Goal: Task Accomplishment & Management: Complete application form

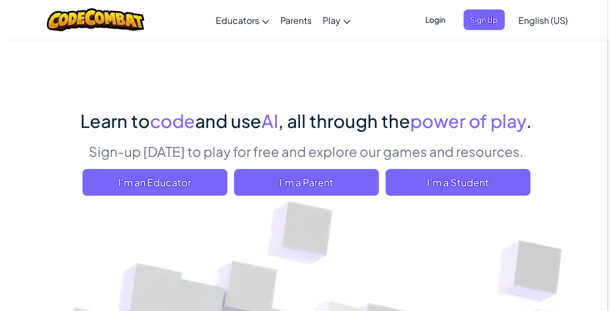
scroll to position [27, 0]
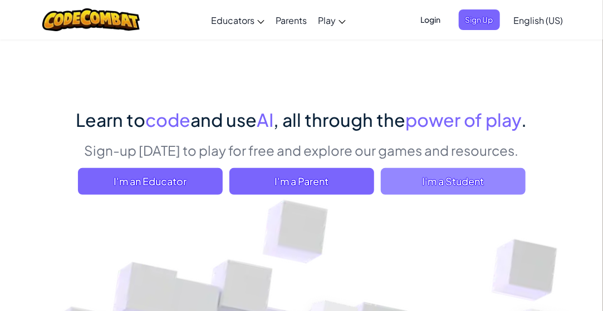
click at [442, 185] on span "I'm a Student" at bounding box center [453, 181] width 145 height 27
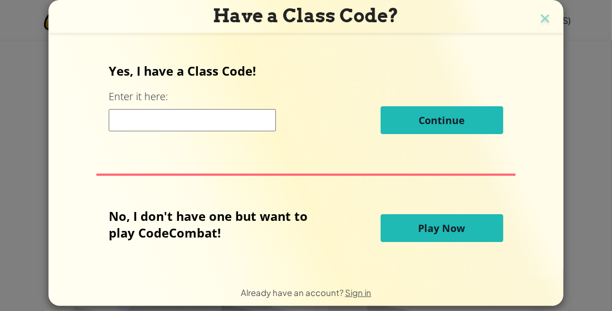
click at [160, 126] on input at bounding box center [192, 120] width 167 height 22
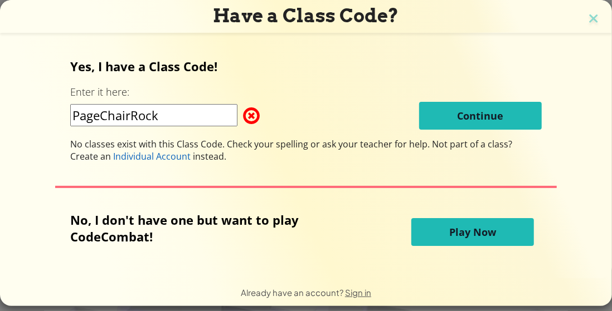
type input "PageChairRock"
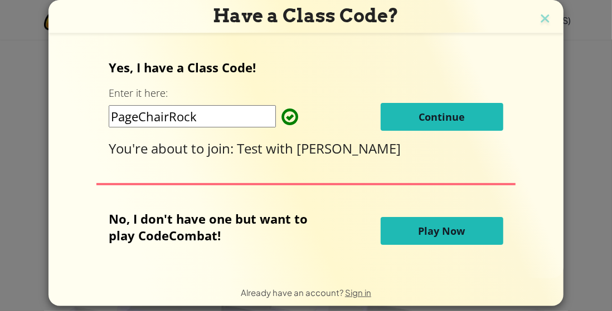
click at [457, 117] on span "Continue" at bounding box center [441, 116] width 46 height 13
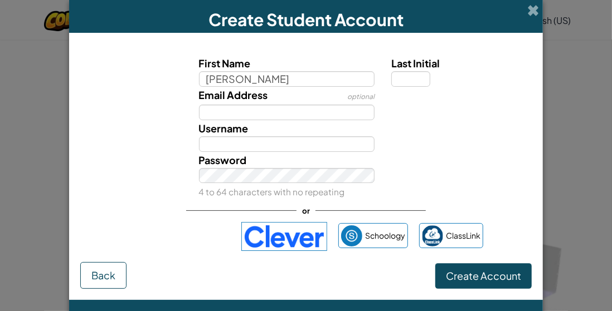
type input "[PERSON_NAME]"
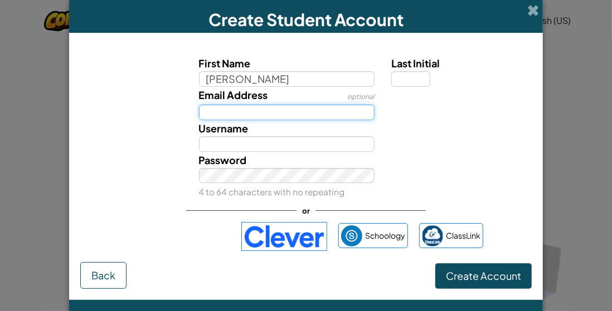
type input "[PERSON_NAME]"
click at [226, 115] on input "Email Address" at bounding box center [287, 113] width 176 height 16
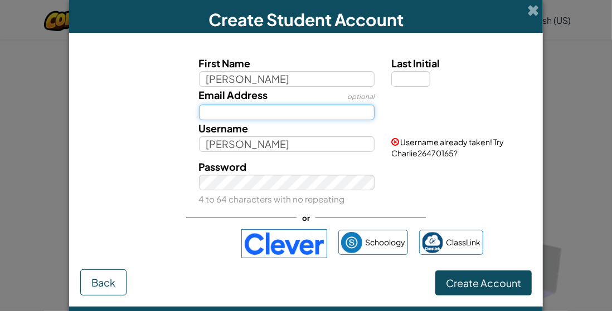
type input "[EMAIL_ADDRESS][DOMAIN_NAME]"
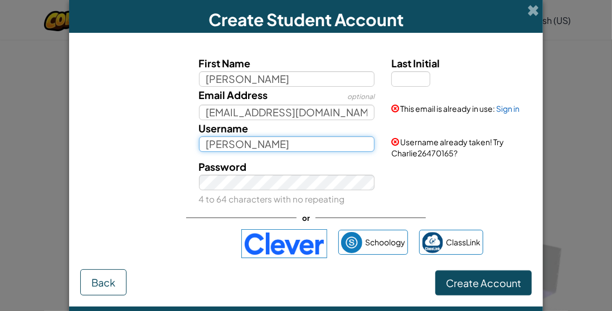
click at [241, 149] on input "[PERSON_NAME]" at bounding box center [287, 144] width 176 height 16
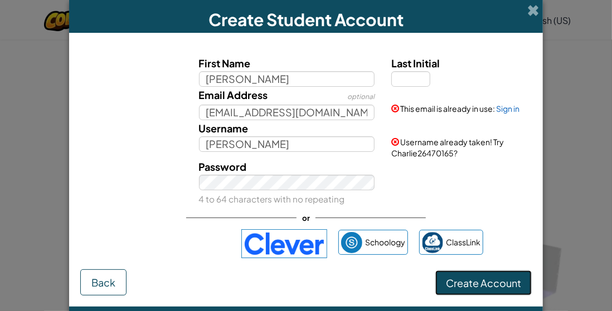
click at [450, 287] on span "Create Account" at bounding box center [483, 283] width 75 height 13
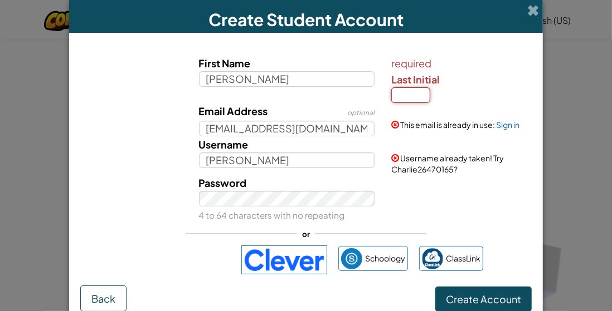
click at [410, 101] on input "Last Initial" at bounding box center [410, 95] width 39 height 16
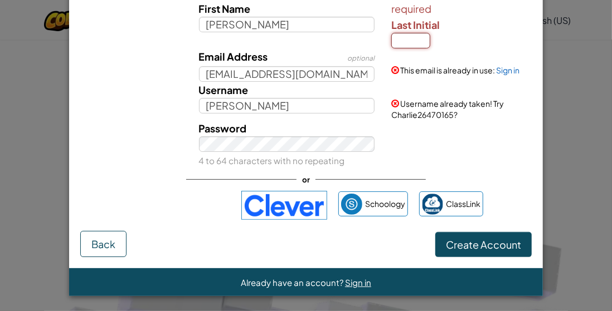
scroll to position [55, 0]
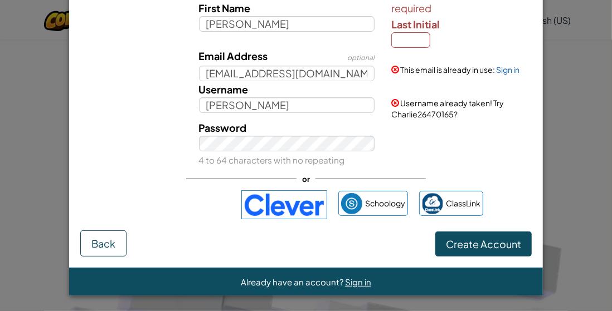
click at [403, 143] on div "Password 4 to 64 characters with no repeating" at bounding box center [306, 144] width 462 height 48
click at [465, 250] on button "Create Account" at bounding box center [483, 245] width 96 height 26
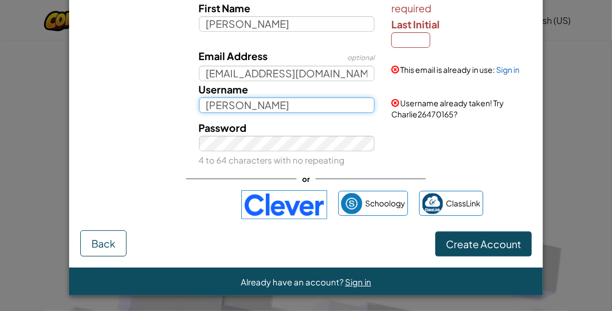
click at [257, 107] on input "[PERSON_NAME]" at bounding box center [287, 105] width 176 height 16
type input "Charlie2026"
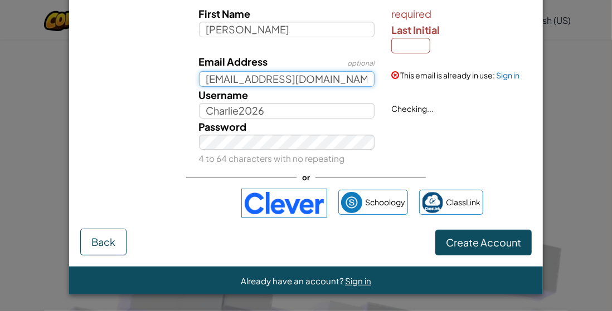
scroll to position [48, 0]
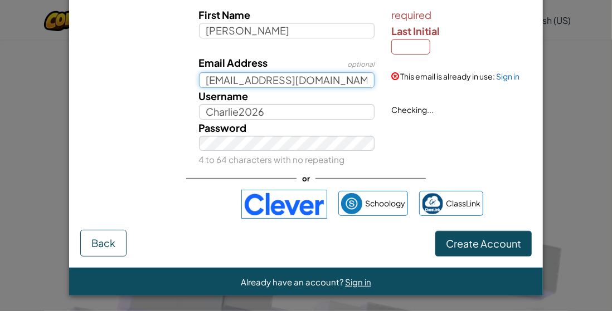
click at [280, 75] on input "[EMAIL_ADDRESS][DOMAIN_NAME]" at bounding box center [287, 80] width 176 height 16
click at [322, 84] on input "[EMAIL_ADDRESS][DOMAIN_NAME]" at bounding box center [287, 80] width 176 height 16
drag, startPoint x: 340, startPoint y: 81, endPoint x: 232, endPoint y: 85, distance: 107.6
click at [232, 85] on input "[EMAIL_ADDRESS][DOMAIN_NAME]" at bounding box center [287, 80] width 176 height 16
type input "[EMAIL_ADDRESS][DOMAIN_NAME]"
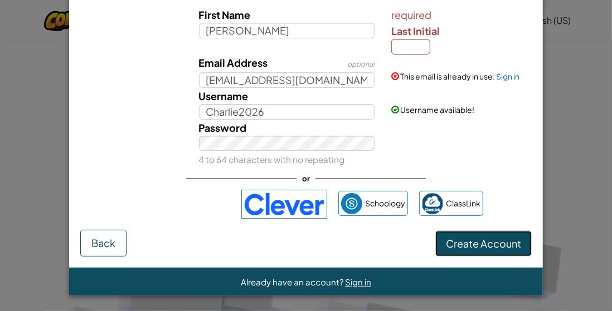
click at [452, 243] on span "Create Account" at bounding box center [483, 243] width 75 height 13
click at [502, 74] on link "Sign in" at bounding box center [507, 76] width 23 height 10
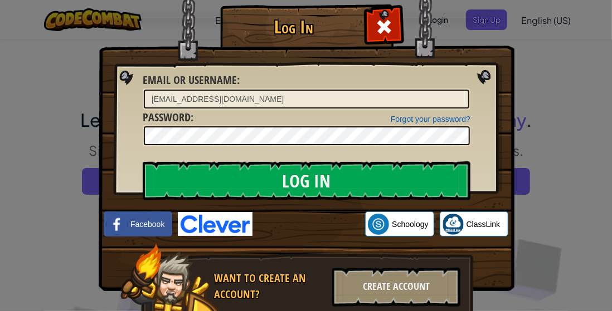
click at [486, 303] on div "Log In Unknown Error Email or Username : [EMAIL_ADDRESS][DOMAIN_NAME] Forgot yo…" at bounding box center [305, 179] width 371 height 324
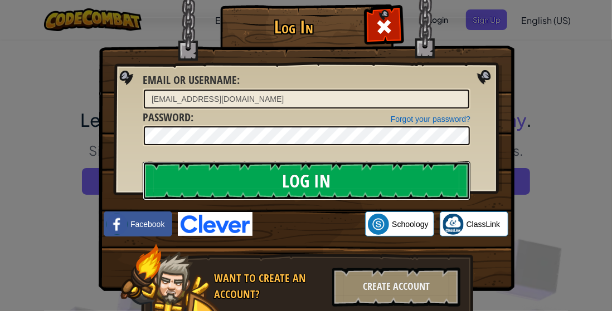
click at [291, 186] on input "Log In" at bounding box center [307, 181] width 328 height 39
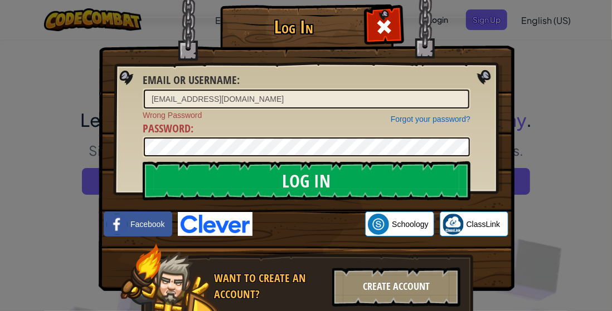
click at [393, 279] on div "Create Account" at bounding box center [396, 287] width 128 height 39
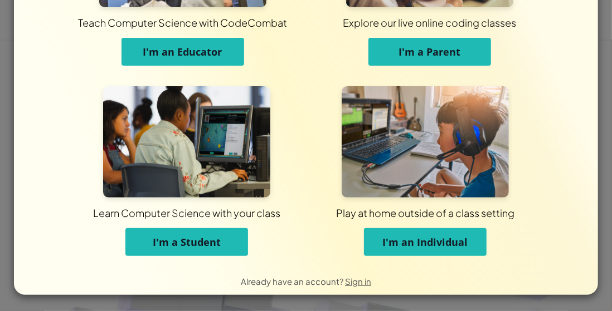
scroll to position [129, 0]
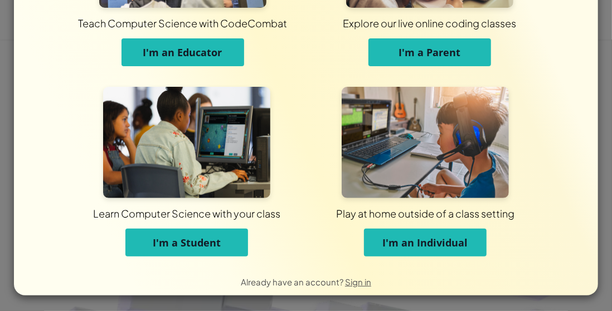
click at [225, 247] on button "I'm a Student" at bounding box center [186, 243] width 123 height 28
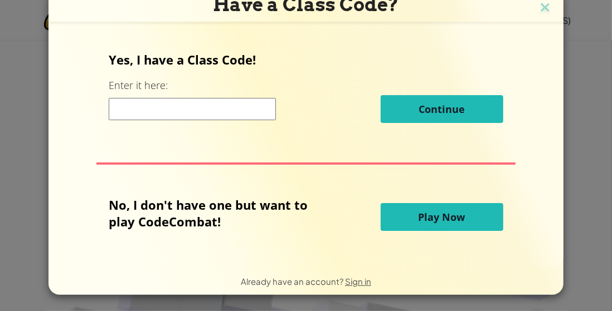
click at [148, 108] on input at bounding box center [192, 109] width 167 height 22
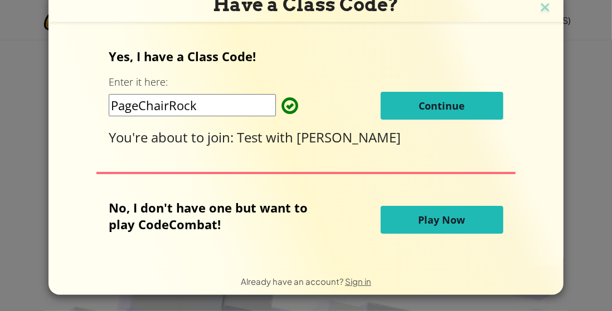
type input "PageChairRock"
click at [419, 102] on span "Continue" at bounding box center [441, 105] width 46 height 13
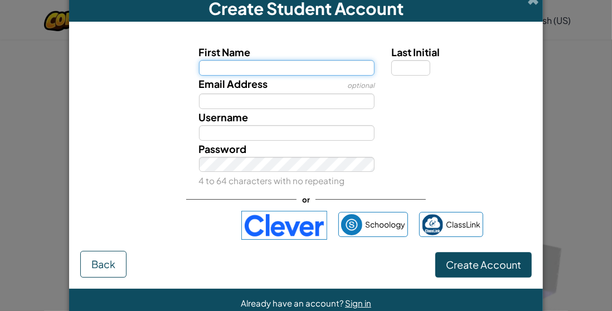
click at [228, 64] on input "First Name" at bounding box center [287, 68] width 176 height 16
type input "[PERSON_NAME]"
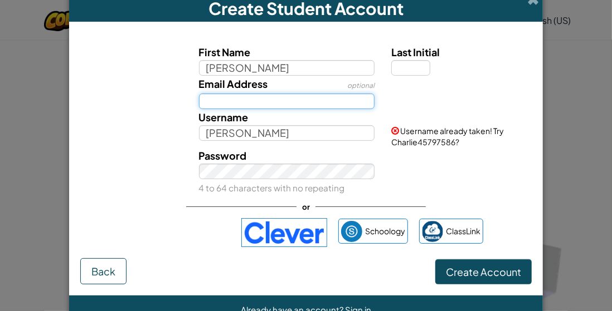
click at [241, 96] on input "Email Address" at bounding box center [287, 102] width 176 height 16
type input "[EMAIL_ADDRESS][DOMAIN_NAME]"
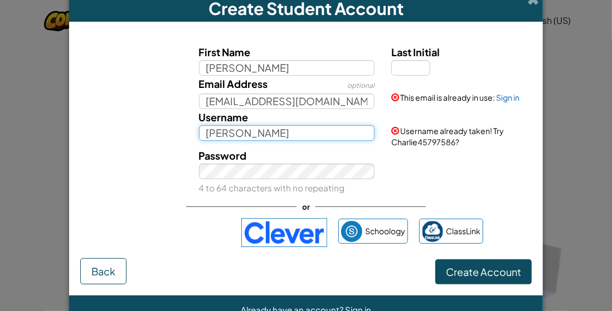
click at [255, 132] on input "[PERSON_NAME]" at bounding box center [287, 133] width 176 height 16
type input "Charlie2026"
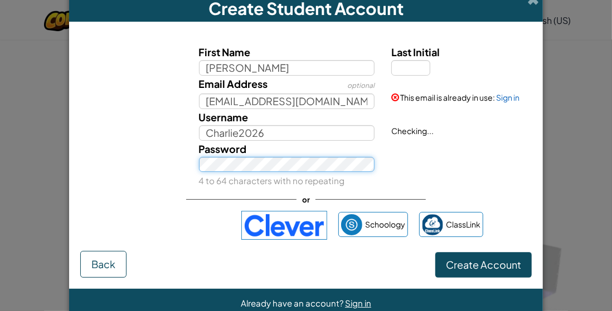
click at [250, 175] on div "Password 4 to 64 characters with no repeating" at bounding box center [287, 165] width 193 height 48
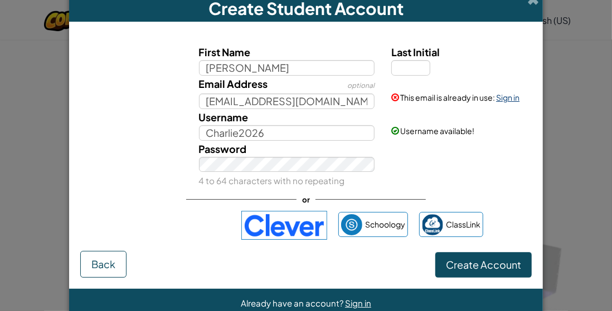
click at [500, 101] on link "Sign in" at bounding box center [507, 97] width 23 height 10
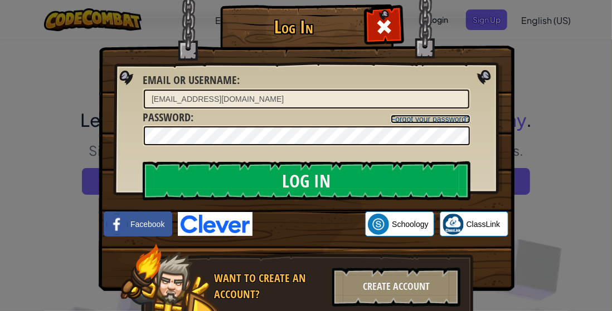
click at [452, 116] on link "Forgot your password?" at bounding box center [431, 119] width 80 height 9
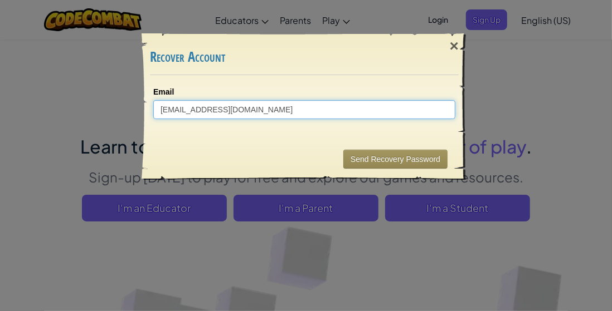
type input "[EMAIL_ADDRESS][DOMAIN_NAME]"
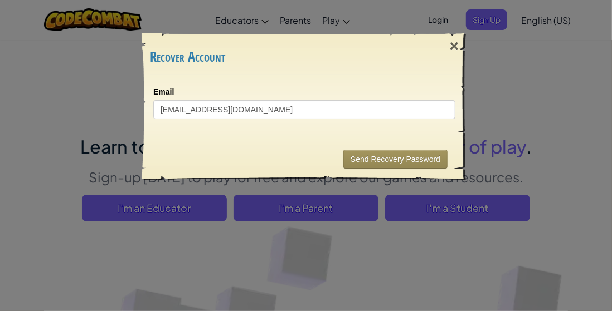
click at [354, 245] on div "× Recover Account Email [EMAIL_ADDRESS][DOMAIN_NAME] Sending... Send Recovery P…" at bounding box center [306, 155] width 612 height 311
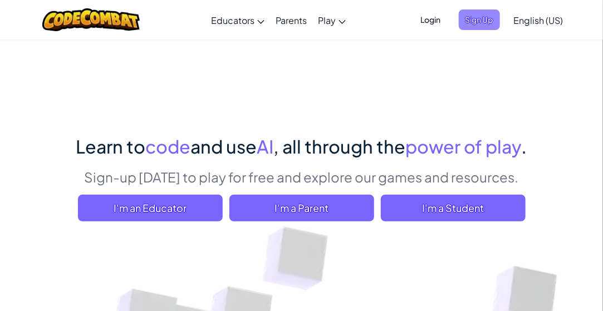
click at [469, 27] on span "Sign Up" at bounding box center [479, 19] width 41 height 21
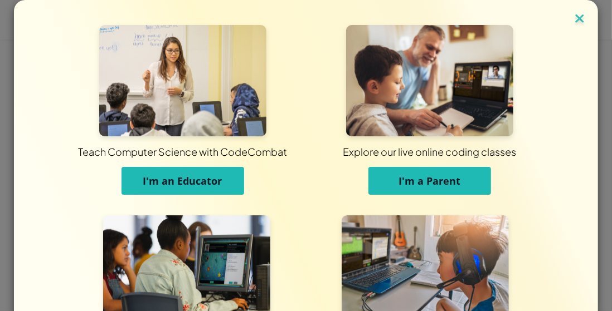
click at [572, 18] on img at bounding box center [579, 19] width 14 height 17
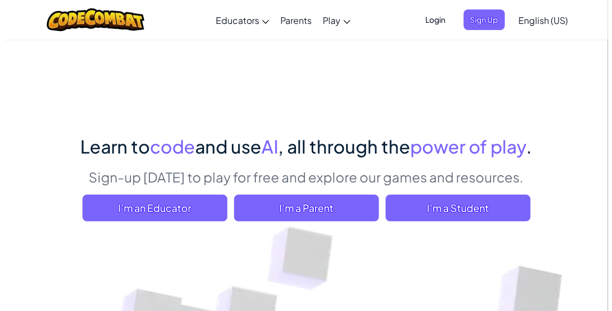
scroll to position [41, 0]
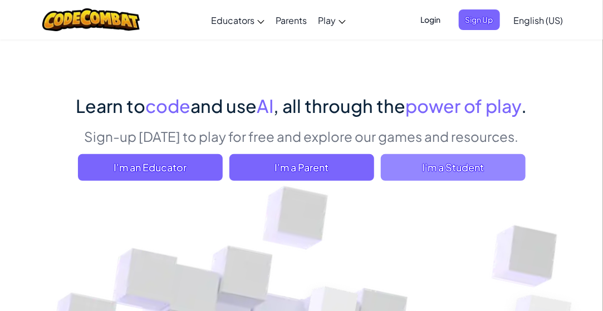
click at [461, 174] on span "I'm a Student" at bounding box center [453, 167] width 145 height 27
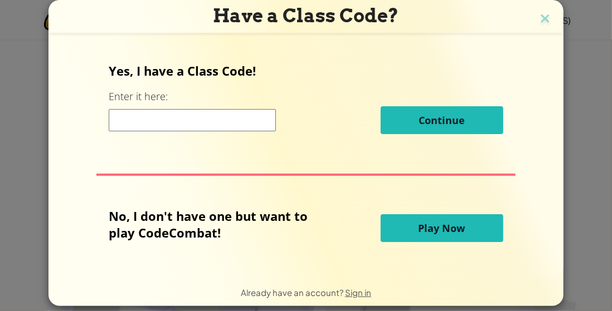
click at [181, 121] on input at bounding box center [192, 120] width 167 height 22
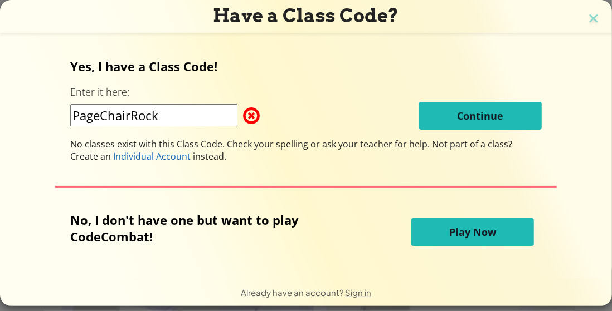
type input "PageChairRock"
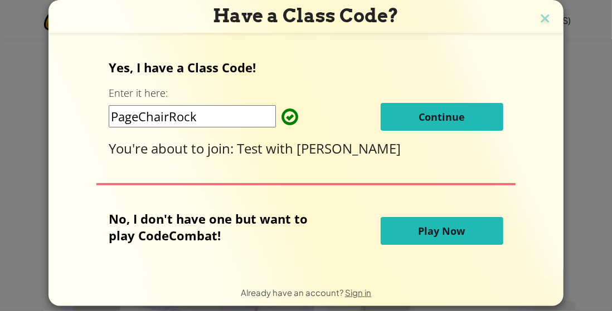
click at [470, 122] on button "Continue" at bounding box center [441, 117] width 123 height 28
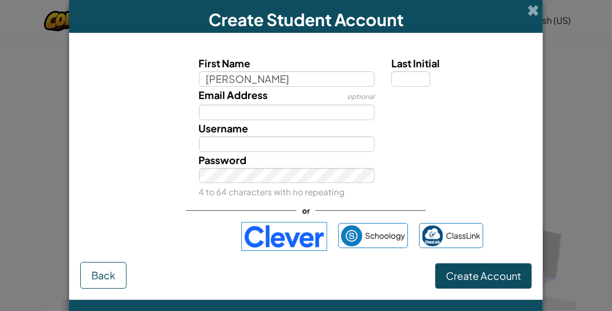
type input "[PERSON_NAME]"
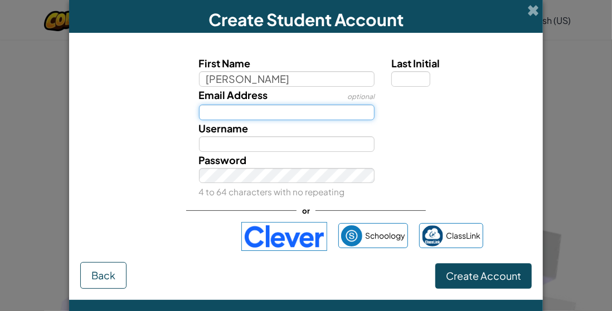
type input "[PERSON_NAME]"
click at [259, 119] on input "Email Address" at bounding box center [287, 113] width 176 height 16
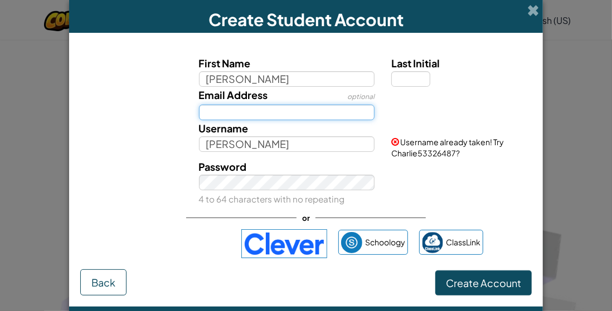
type input "[EMAIL_ADDRESS][DOMAIN_NAME]"
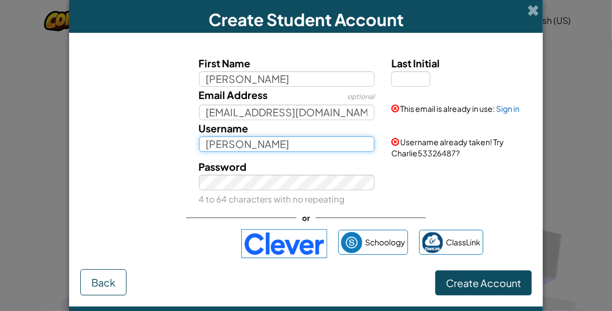
click at [271, 147] on input "[PERSON_NAME]" at bounding box center [287, 144] width 176 height 16
type input "Charlie2026"
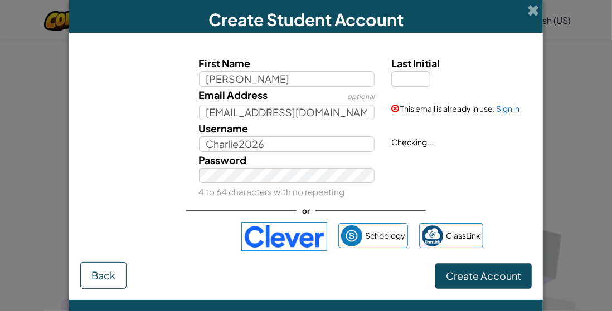
click at [250, 196] on small "4 to 64 characters with no repeating" at bounding box center [272, 192] width 146 height 11
click at [452, 276] on span "Create Account" at bounding box center [483, 276] width 75 height 13
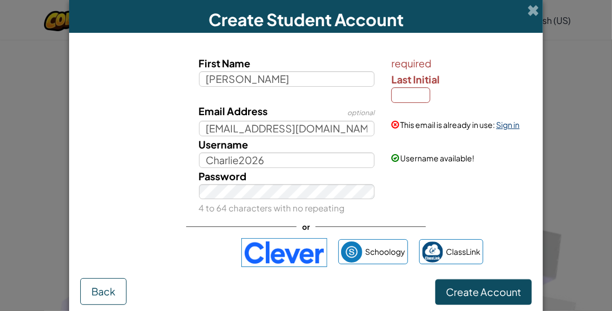
click at [502, 125] on link "Sign in" at bounding box center [507, 125] width 23 height 10
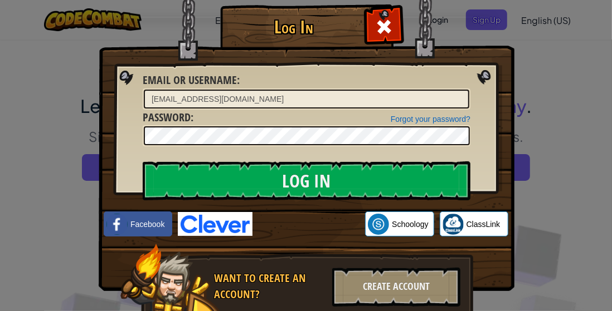
click at [408, 123] on div "Forgot your password?" at bounding box center [431, 119] width 80 height 11
click at [404, 119] on link "Forgot your password?" at bounding box center [431, 119] width 80 height 9
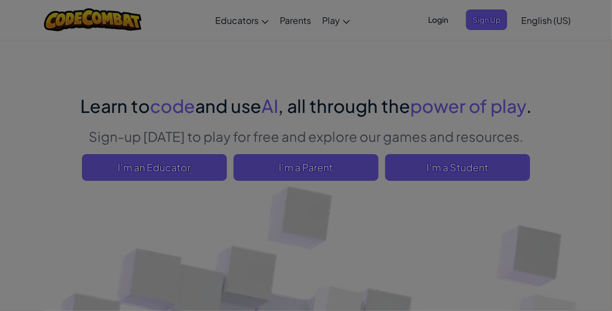
scroll to position [0, 0]
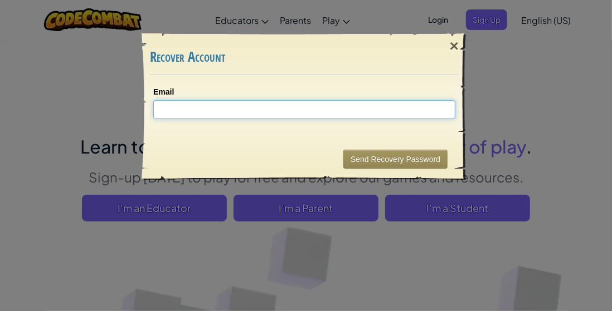
type input "0"
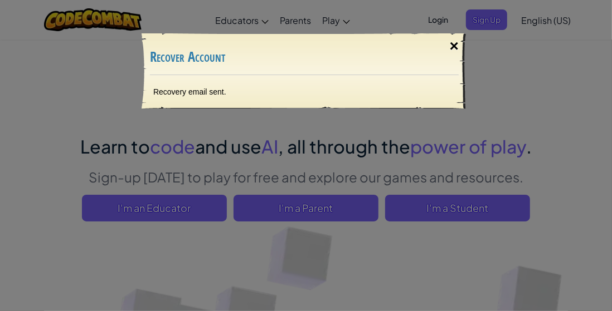
click at [452, 44] on div "×" at bounding box center [454, 46] width 26 height 32
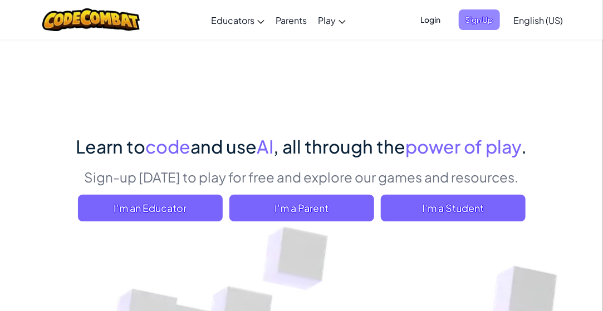
click at [484, 15] on span "Sign Up" at bounding box center [479, 19] width 41 height 21
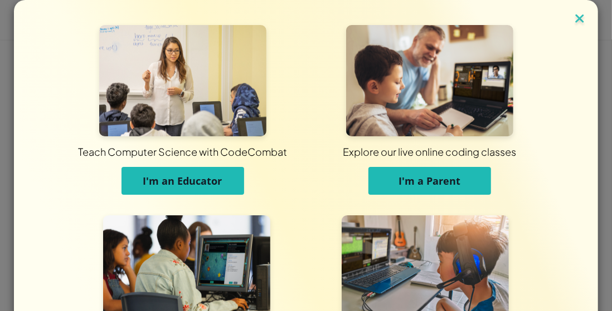
click at [580, 19] on img at bounding box center [579, 19] width 14 height 17
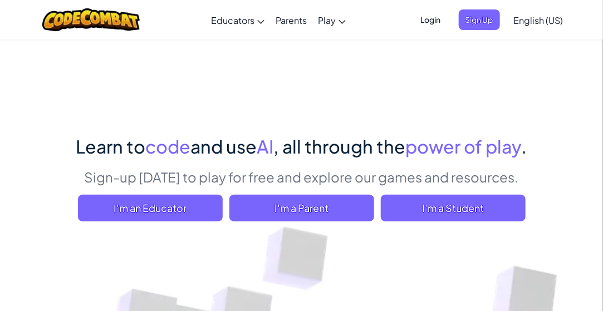
click at [435, 31] on div "Login Sign Up English ([GEOGRAPHIC_DATA]) English ([GEOGRAPHIC_DATA]) English (…" at bounding box center [489, 20] width 160 height 30
click at [426, 21] on span "Login" at bounding box center [430, 19] width 33 height 21
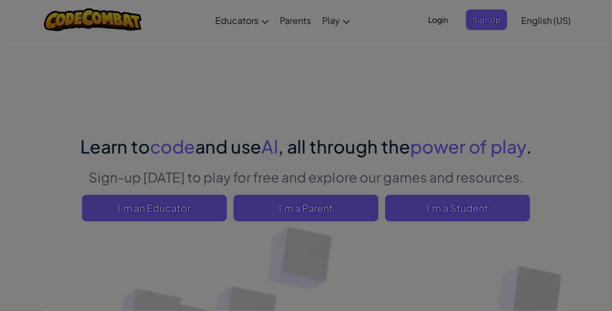
type input "Charlie2026"
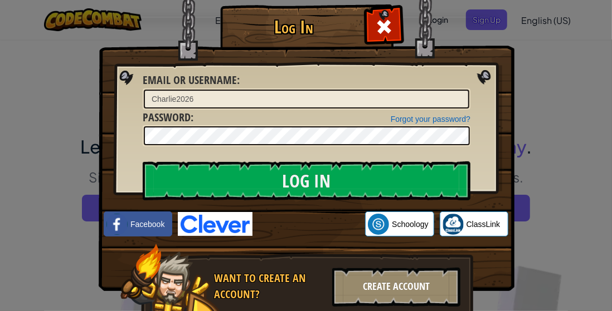
click at [406, 286] on div "Create Account" at bounding box center [396, 287] width 128 height 39
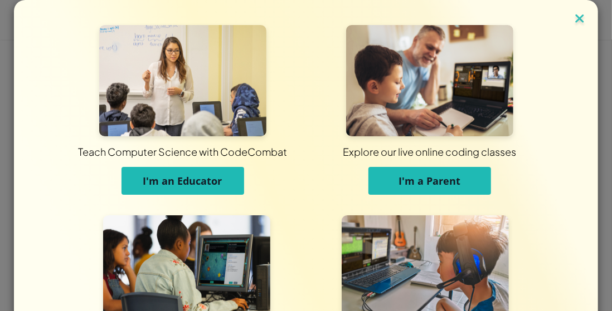
click at [579, 23] on img at bounding box center [579, 19] width 14 height 17
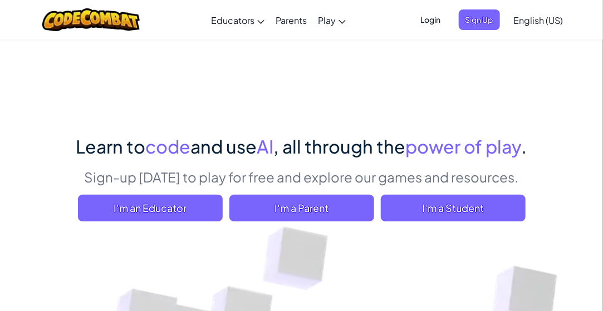
click at [433, 23] on span "Login" at bounding box center [430, 19] width 33 height 21
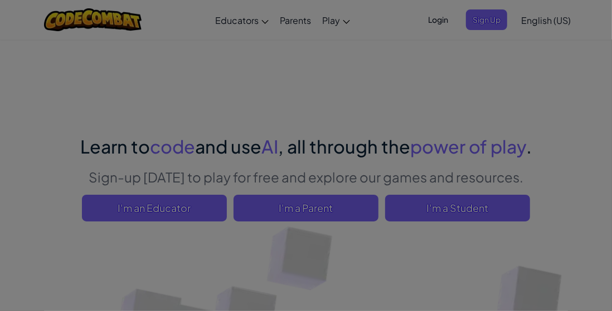
type input "Charlie2026"
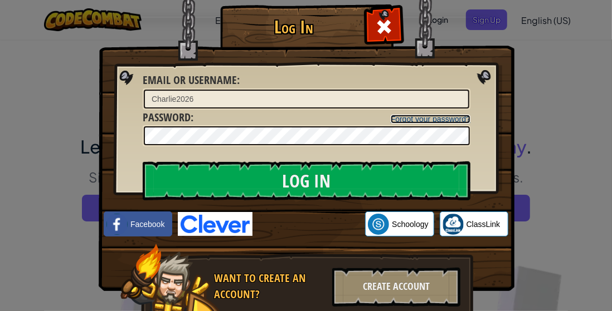
click at [426, 117] on link "Forgot your password?" at bounding box center [431, 119] width 80 height 9
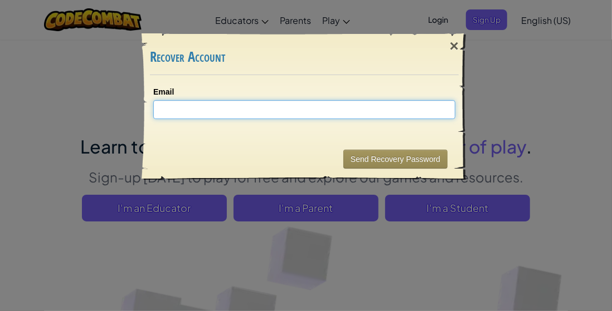
type input "0"
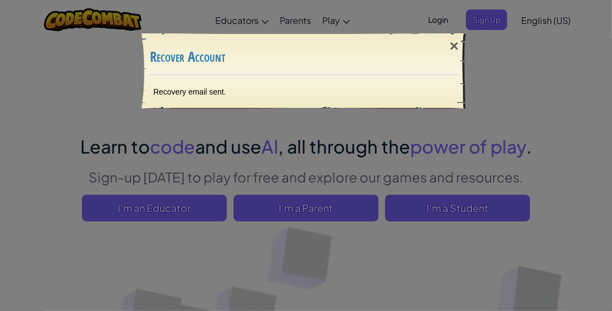
click at [501, 54] on div "× Recover Account Recovery email sent. Sending..." at bounding box center [306, 155] width 612 height 311
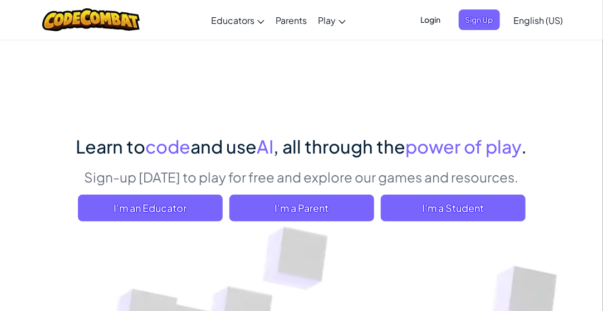
click at [433, 21] on span "Login" at bounding box center [430, 19] width 33 height 21
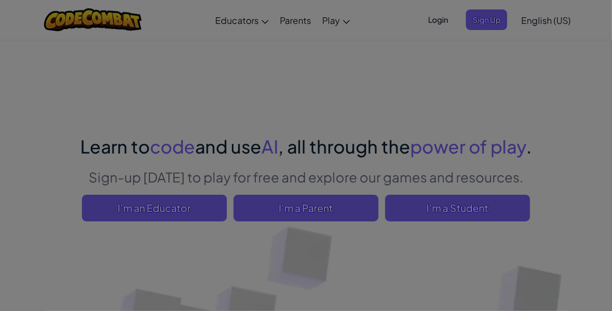
type input "Charlie2026"
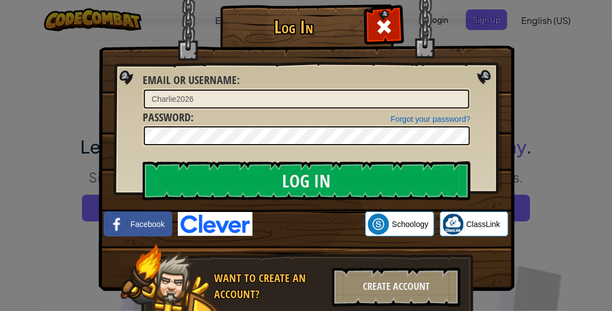
click at [168, 145] on div at bounding box center [307, 135] width 328 height 21
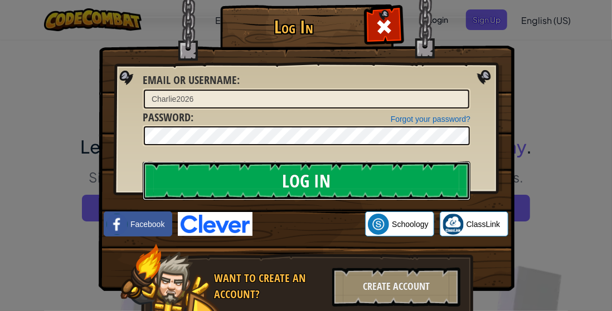
click at [295, 181] on input "Log In" at bounding box center [307, 181] width 328 height 39
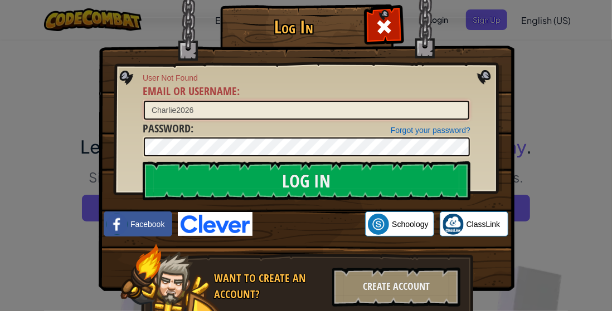
drag, startPoint x: 204, startPoint y: 113, endPoint x: 125, endPoint y: 113, distance: 79.1
click at [125, 113] on div "Log In User Not Found Email or Username : Charlie2026 Forgot your password? Pas…" at bounding box center [305, 179] width 371 height 324
type input "[EMAIL_ADDRESS][DOMAIN_NAME]"
click at [354, 131] on div "Forgot your password? Password :" at bounding box center [307, 139] width 328 height 37
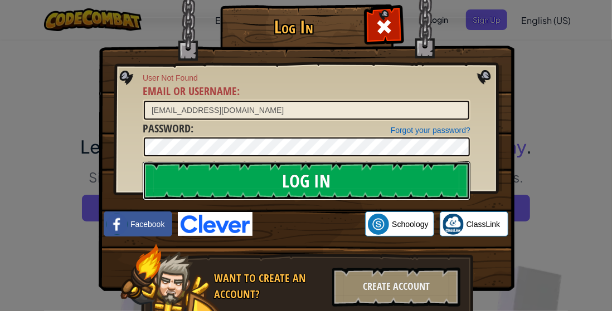
click at [289, 186] on input "Log In" at bounding box center [307, 181] width 328 height 39
